Goal: Check status: Check status

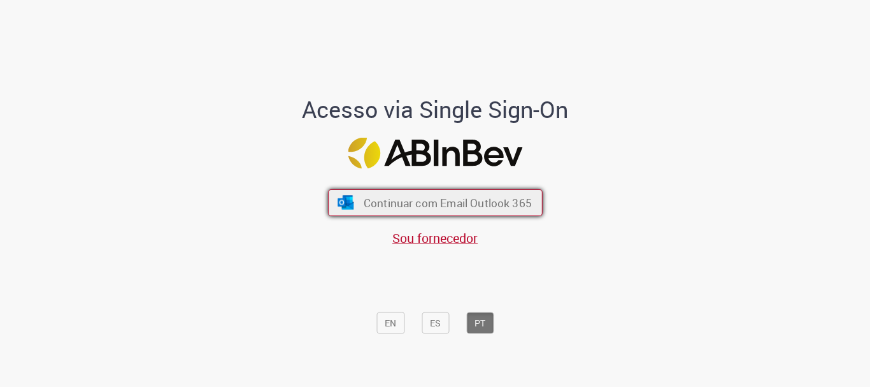
click at [398, 204] on span "Continuar com Email Outlook 365" at bounding box center [447, 203] width 168 height 15
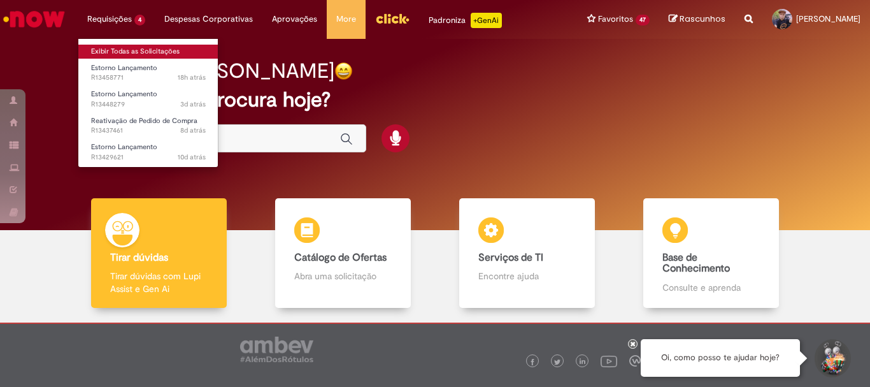
click at [104, 48] on link "Exibir Todas as Solicitações" at bounding box center [148, 52] width 140 height 14
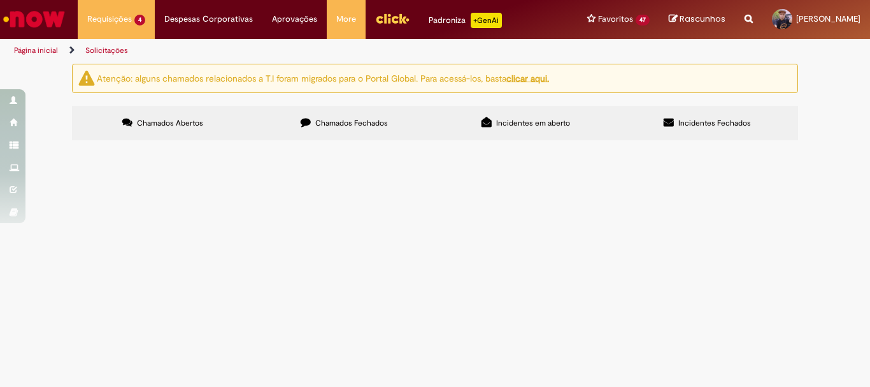
click at [0, 0] on span "Estorno Lançamento" at bounding box center [0, 0] width 0 height 0
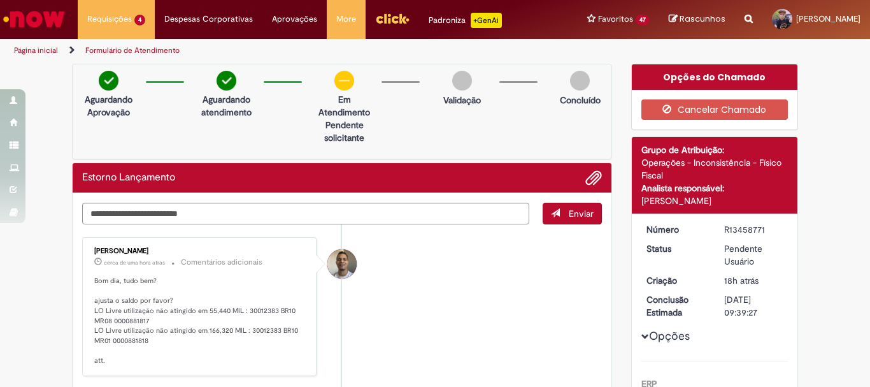
scroll to position [64, 0]
